Goal: Information Seeking & Learning: Learn about a topic

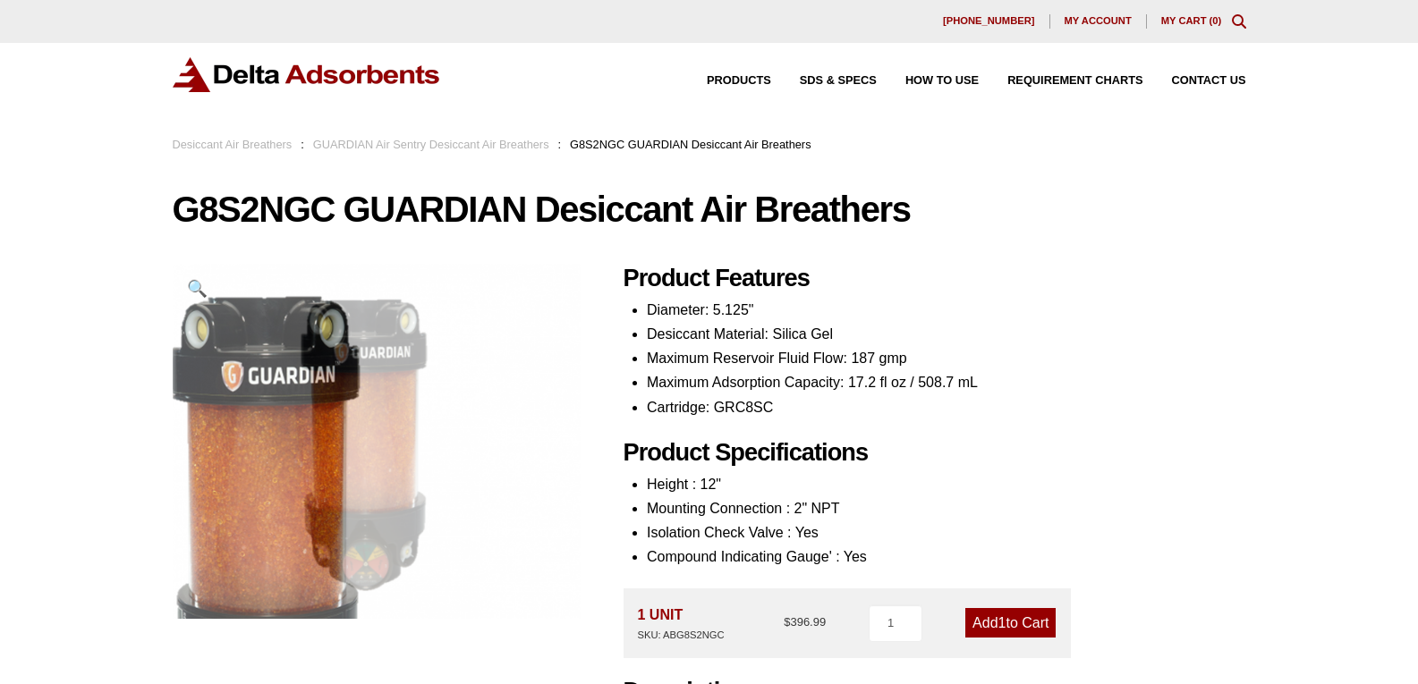
drag, startPoint x: 563, startPoint y: 306, endPoint x: 1108, endPoint y: 330, distance: 545.4
click at [1108, 330] on li "Desiccant Material: Silica Gel" at bounding box center [946, 334] width 599 height 24
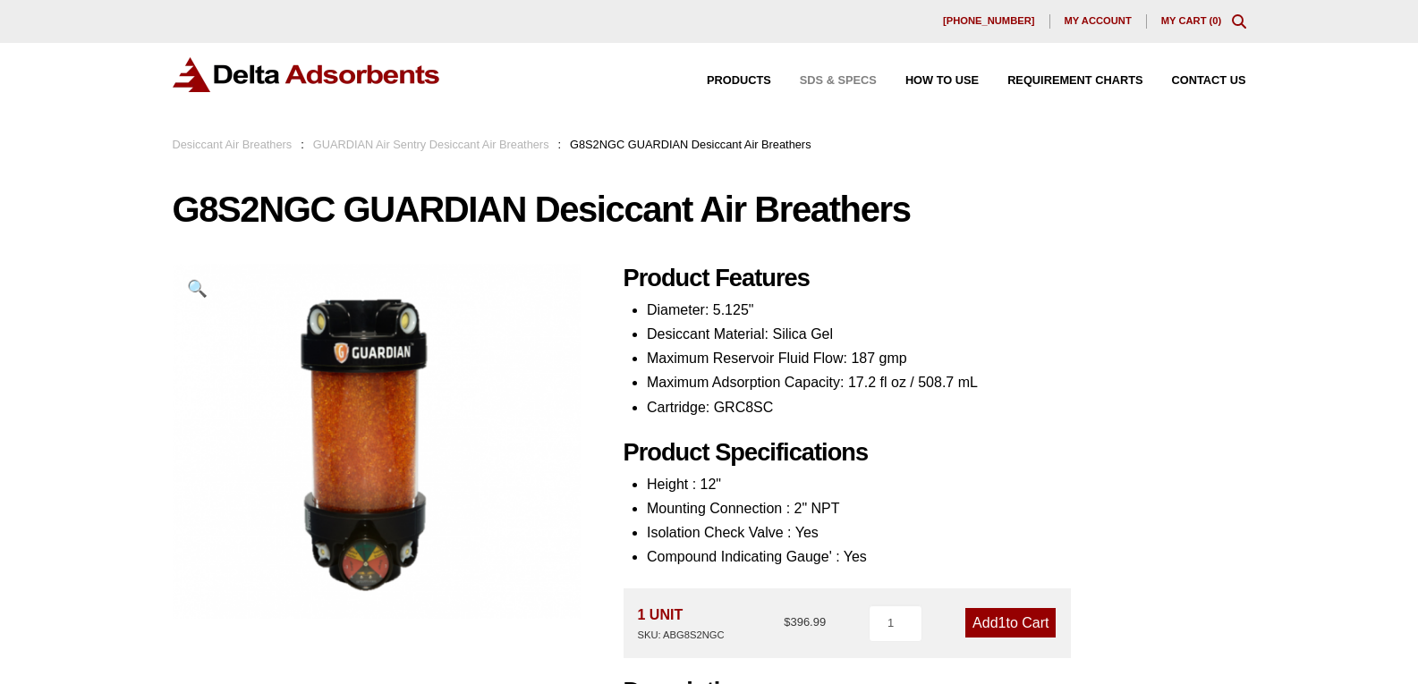
click at [830, 81] on span "SDS & SPECS" at bounding box center [838, 81] width 77 height 12
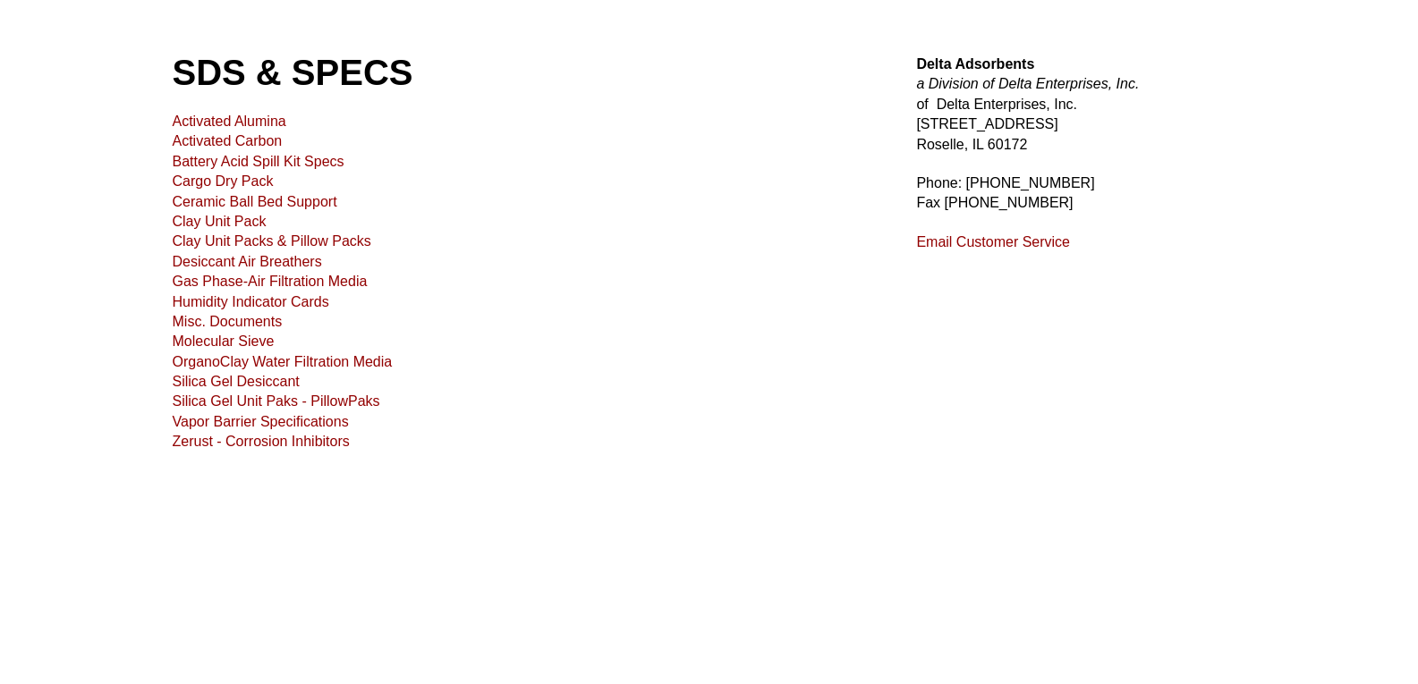
scroll to position [89, 0]
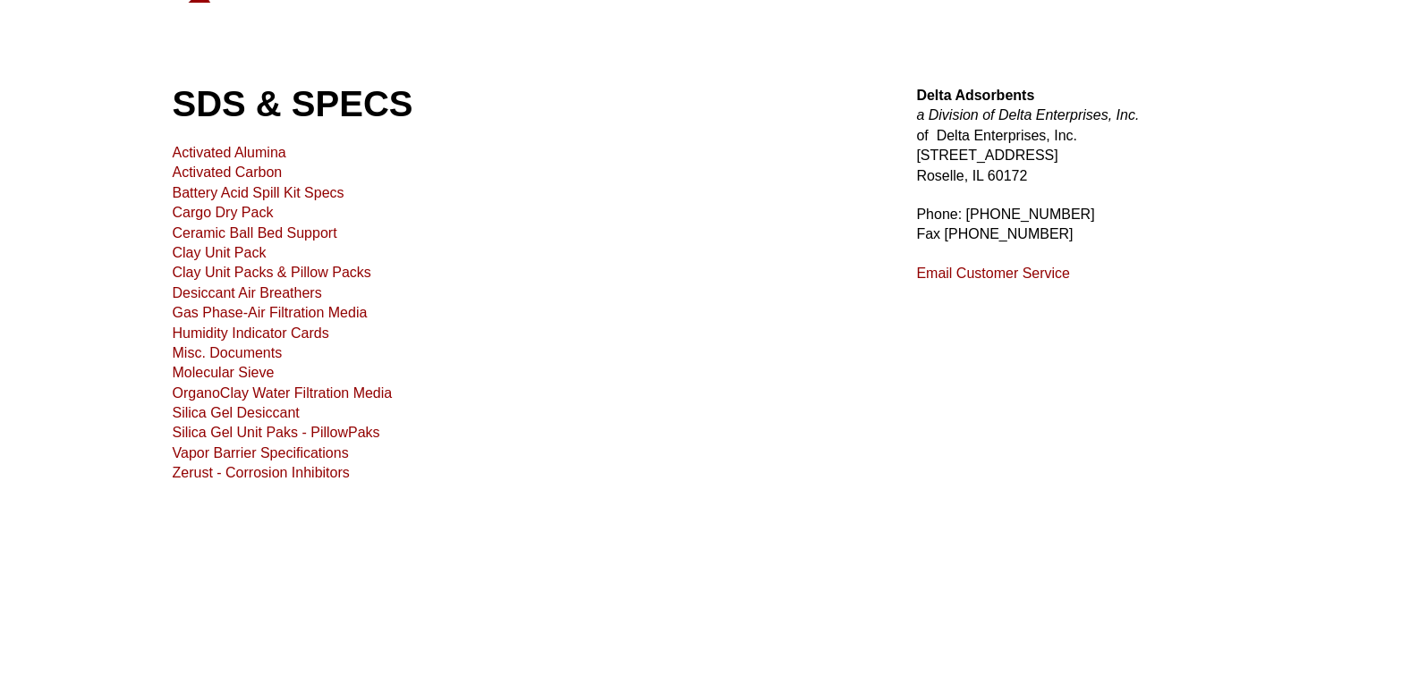
click at [232, 372] on link "Molecular Sieve" at bounding box center [224, 372] width 102 height 15
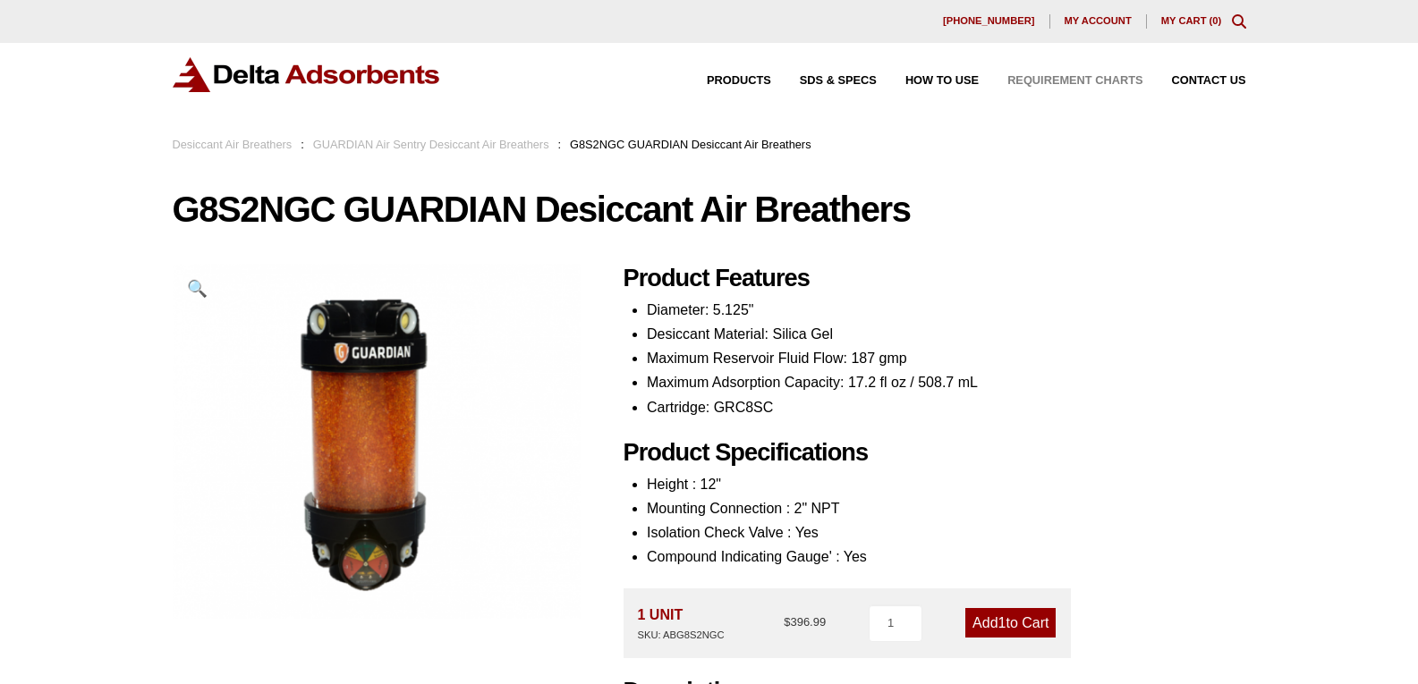
click at [1068, 77] on span "Requirement Charts" at bounding box center [1074, 81] width 135 height 12
click at [195, 289] on span "🔍" at bounding box center [197, 288] width 21 height 19
drag, startPoint x: 922, startPoint y: 198, endPoint x: 344, endPoint y: 405, distance: 614.9
click at [344, 405] on img at bounding box center [475, 502] width 607 height 530
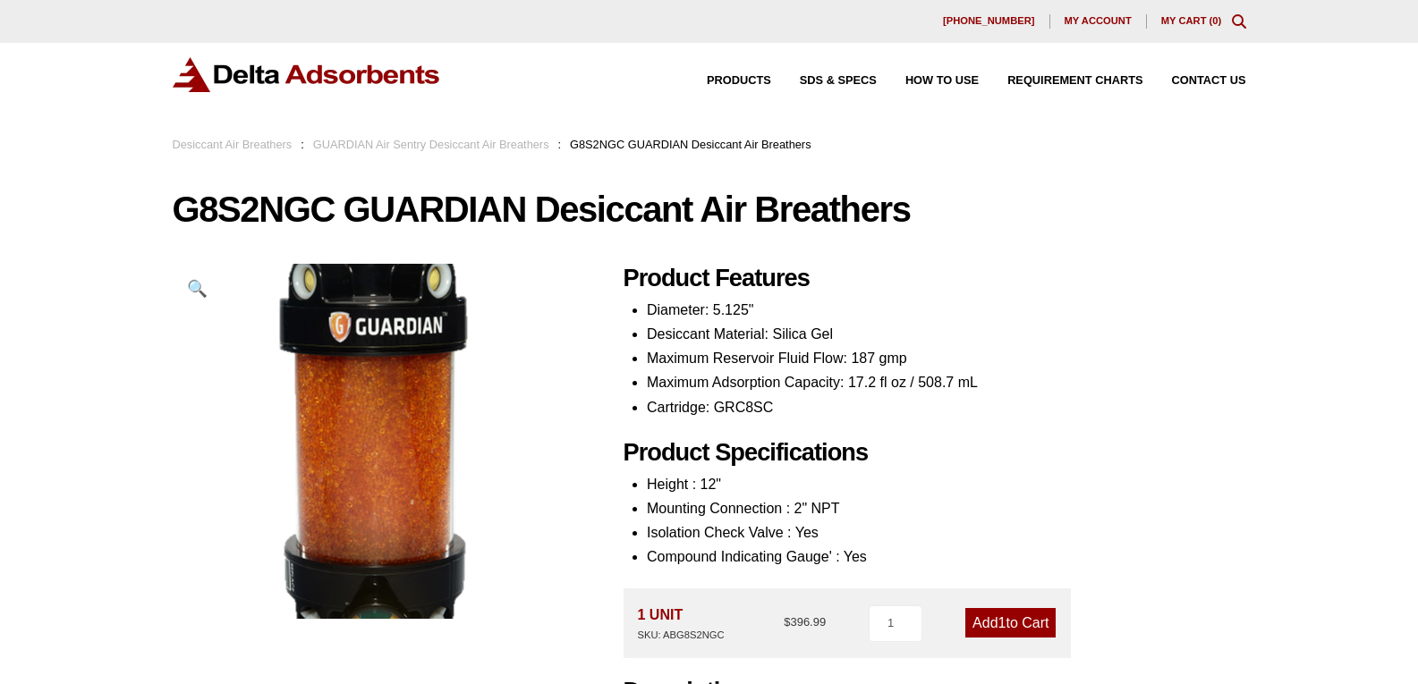
click at [344, 405] on img at bounding box center [392, 459] width 607 height 530
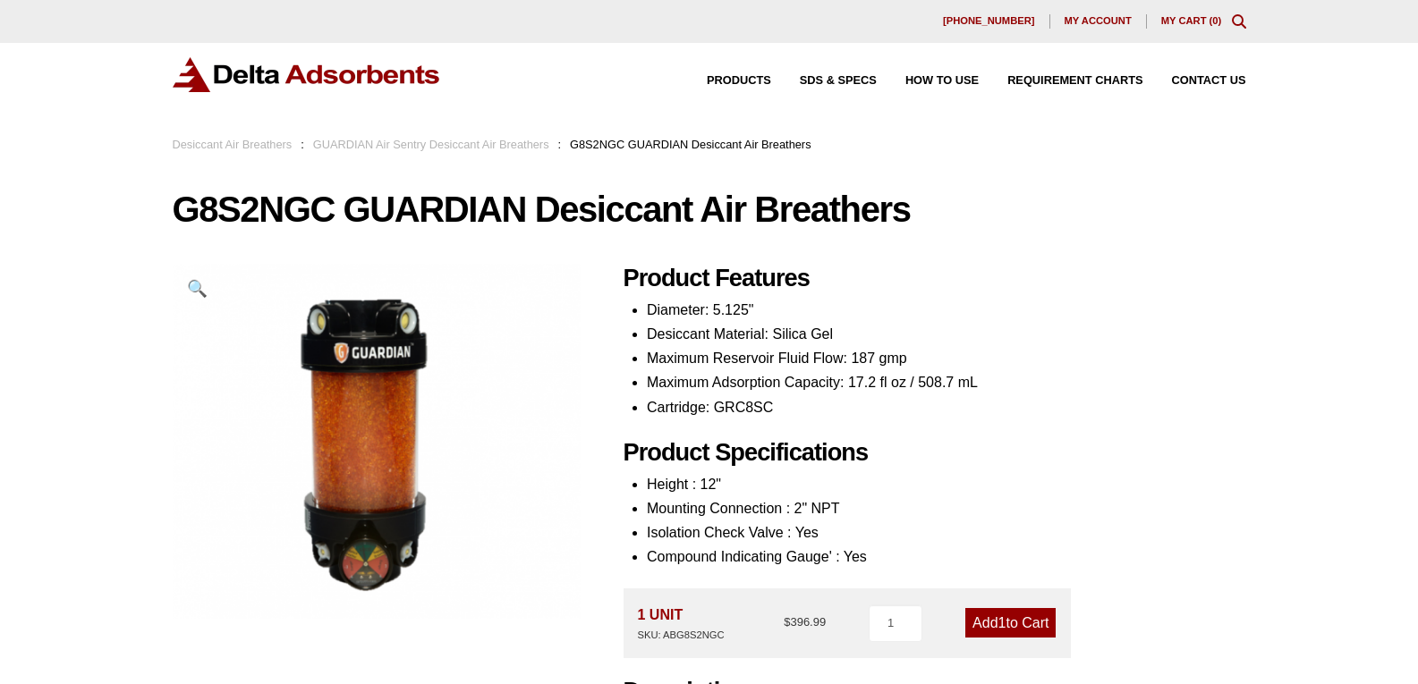
click at [200, 289] on span "🔍" at bounding box center [197, 288] width 21 height 19
drag, startPoint x: 791, startPoint y: 211, endPoint x: 191, endPoint y: 288, distance: 605.2
click at [191, 288] on span "🔍" at bounding box center [197, 288] width 21 height 19
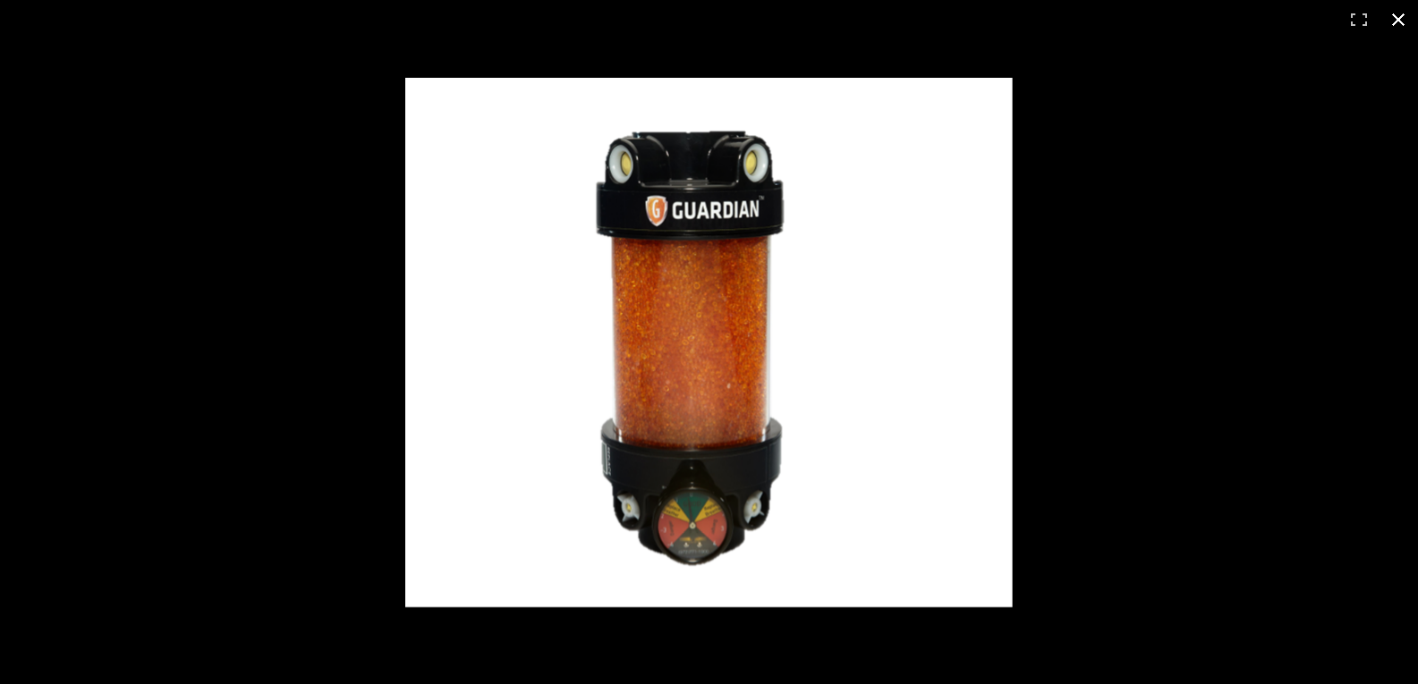
click at [1398, 20] on button "Close (Esc)" at bounding box center [1398, 19] width 39 height 39
